Goal: Check status: Check status

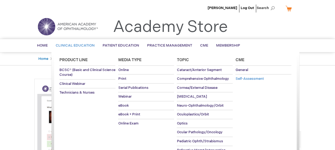
click at [248, 79] on span "Self-Assessment" at bounding box center [249, 79] width 28 height 4
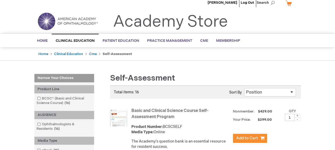
scroll to position [2, 0]
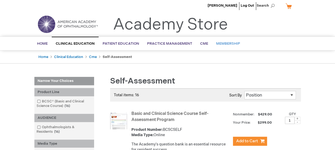
click at [225, 46] on link "Membership" at bounding box center [228, 43] width 32 height 13
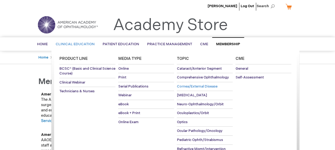
scroll to position [2, 0]
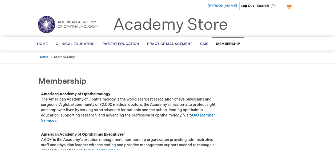
click at [232, 6] on span "[PERSON_NAME]" at bounding box center [223, 6] width 30 height 4
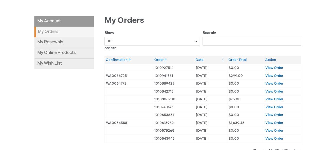
scroll to position [67, 0]
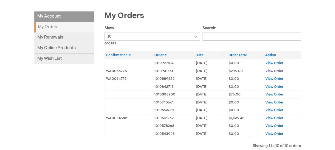
click at [275, 69] on span "View Order" at bounding box center [275, 71] width 18 height 4
